Goal: Task Accomplishment & Management: Manage account settings

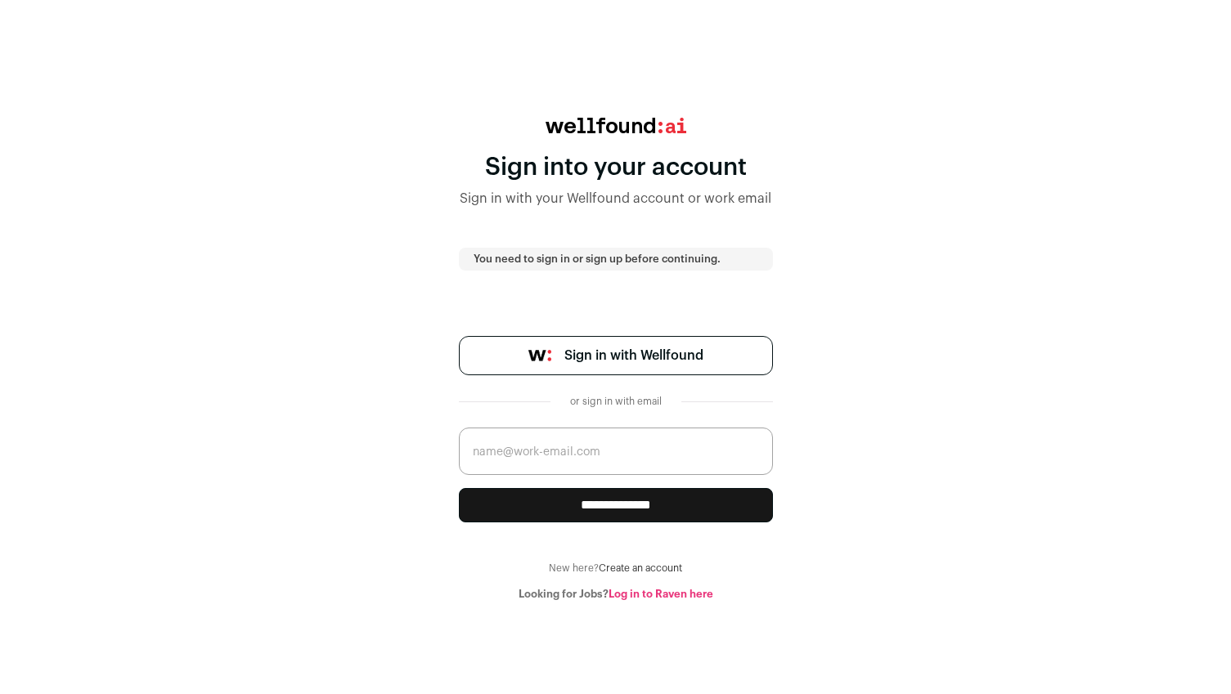
click at [604, 349] on span "Sign in with Wellfound" at bounding box center [633, 356] width 139 height 20
click at [519, 447] on input "email" at bounding box center [616, 451] width 314 height 47
type input "[EMAIL_ADDRESS][DOMAIN_NAME]"
click at [621, 510] on input "**********" at bounding box center [616, 505] width 314 height 34
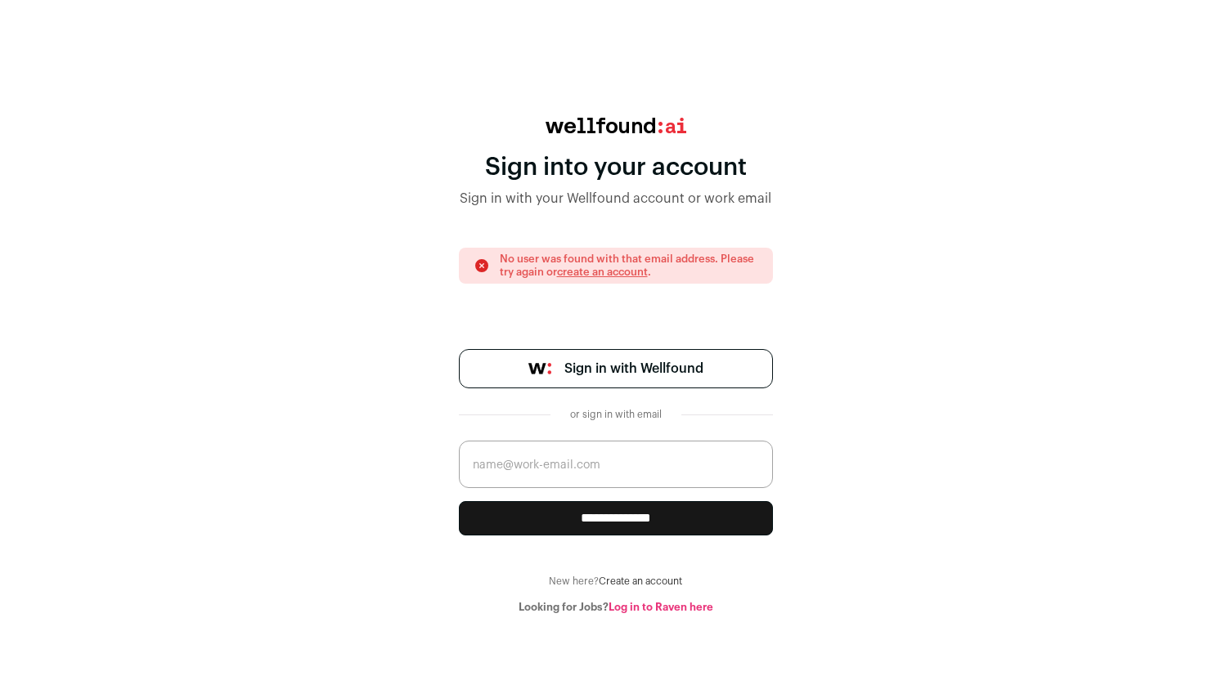
click at [552, 475] on input "email" at bounding box center [616, 464] width 314 height 47
type input "[PERSON_NAME][EMAIL_ADDRESS][DOMAIN_NAME]"
click at [459, 501] on input "**********" at bounding box center [616, 518] width 314 height 34
drag, startPoint x: 667, startPoint y: 276, endPoint x: 495, endPoint y: 253, distance: 173.4
click at [495, 253] on div "No user was found with that email address. Please try again or create an accoun…" at bounding box center [616, 266] width 285 height 26
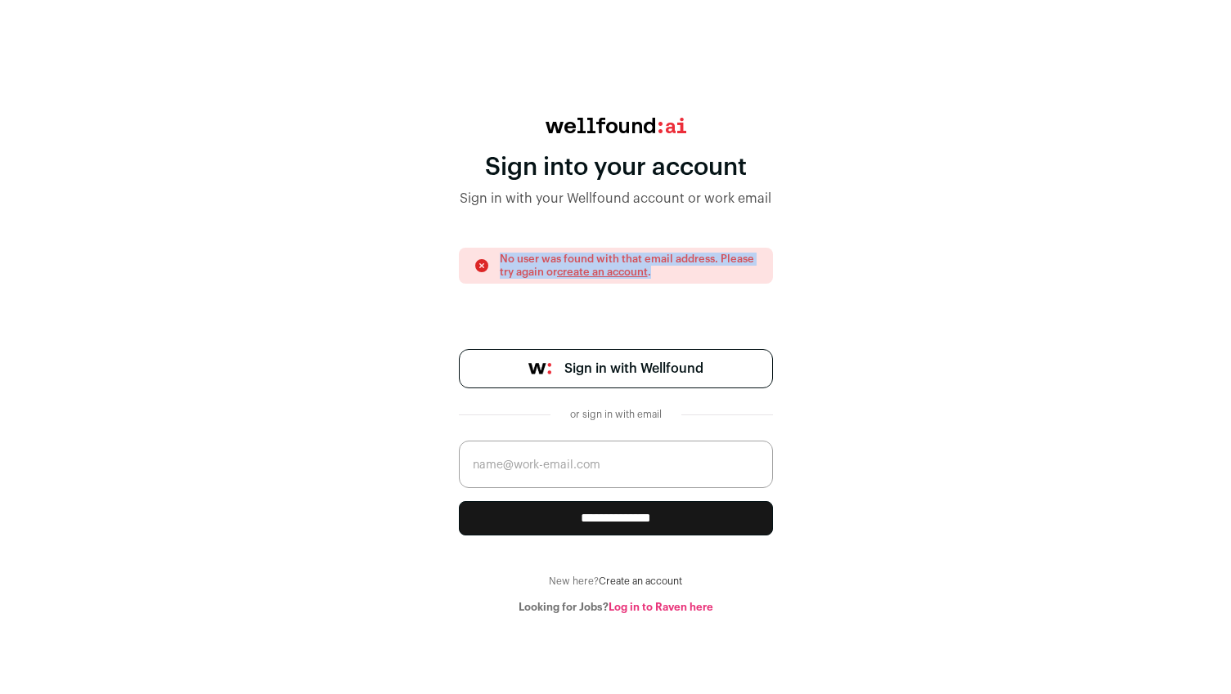
copy p "No user was found with that email address. Please try again or create an accoun…"
click at [531, 360] on link "Sign in with Wellfound" at bounding box center [616, 368] width 314 height 39
